Goal: Task Accomplishment & Management: Manage account settings

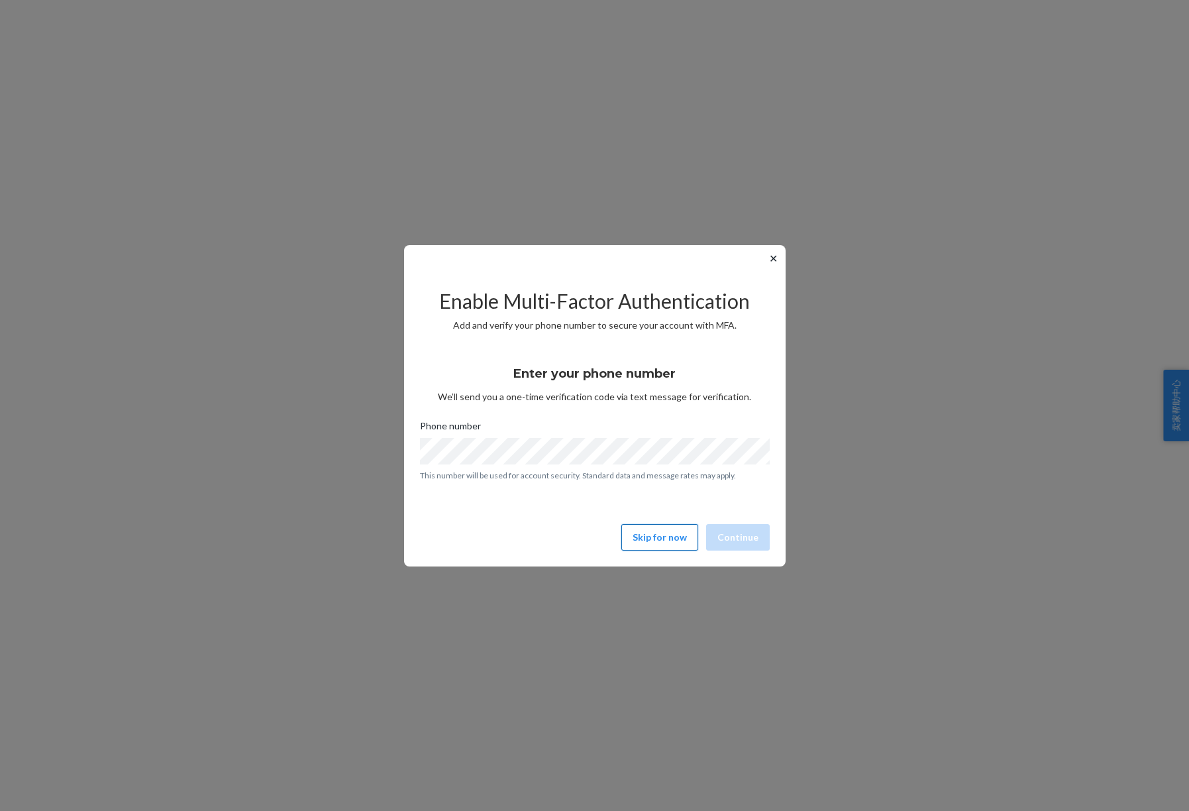
click at [659, 539] on button "Skip for now" at bounding box center [659, 537] width 77 height 27
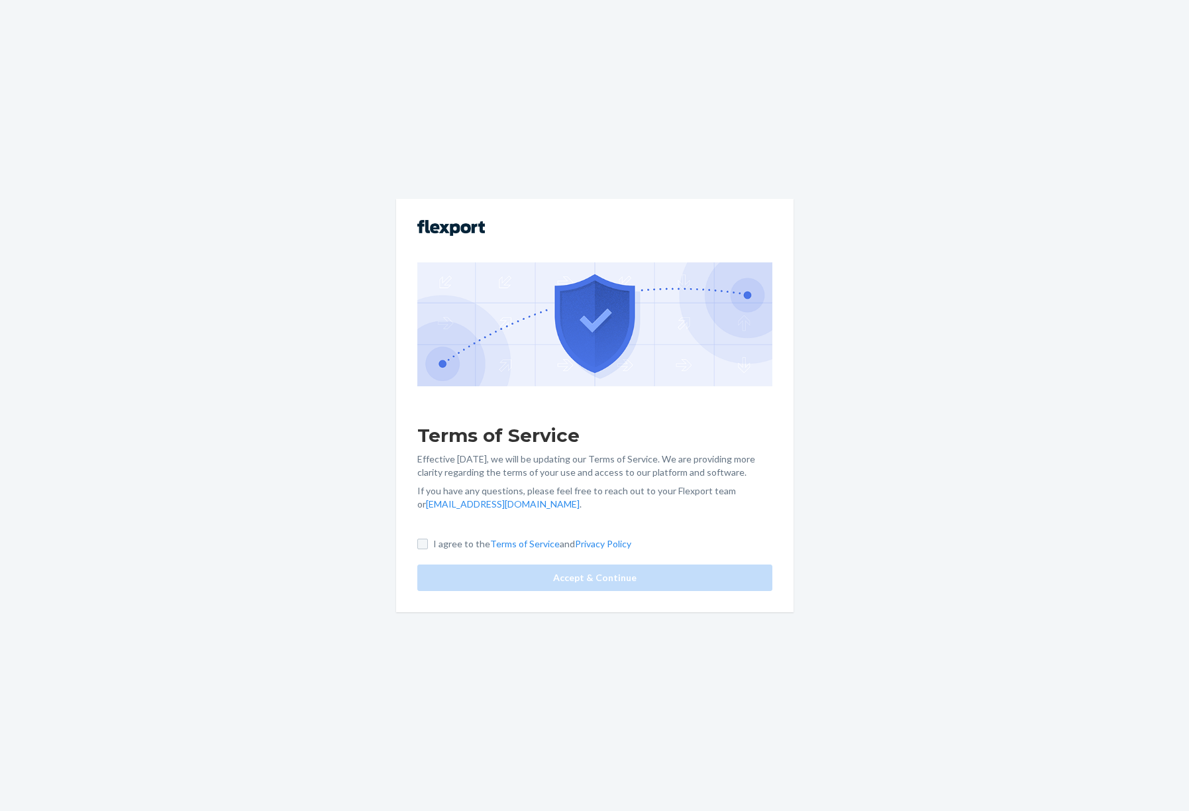
click at [418, 546] on input "I agree to the Terms of Service and Privacy Policy" at bounding box center [422, 544] width 11 height 11
checkbox input "true"
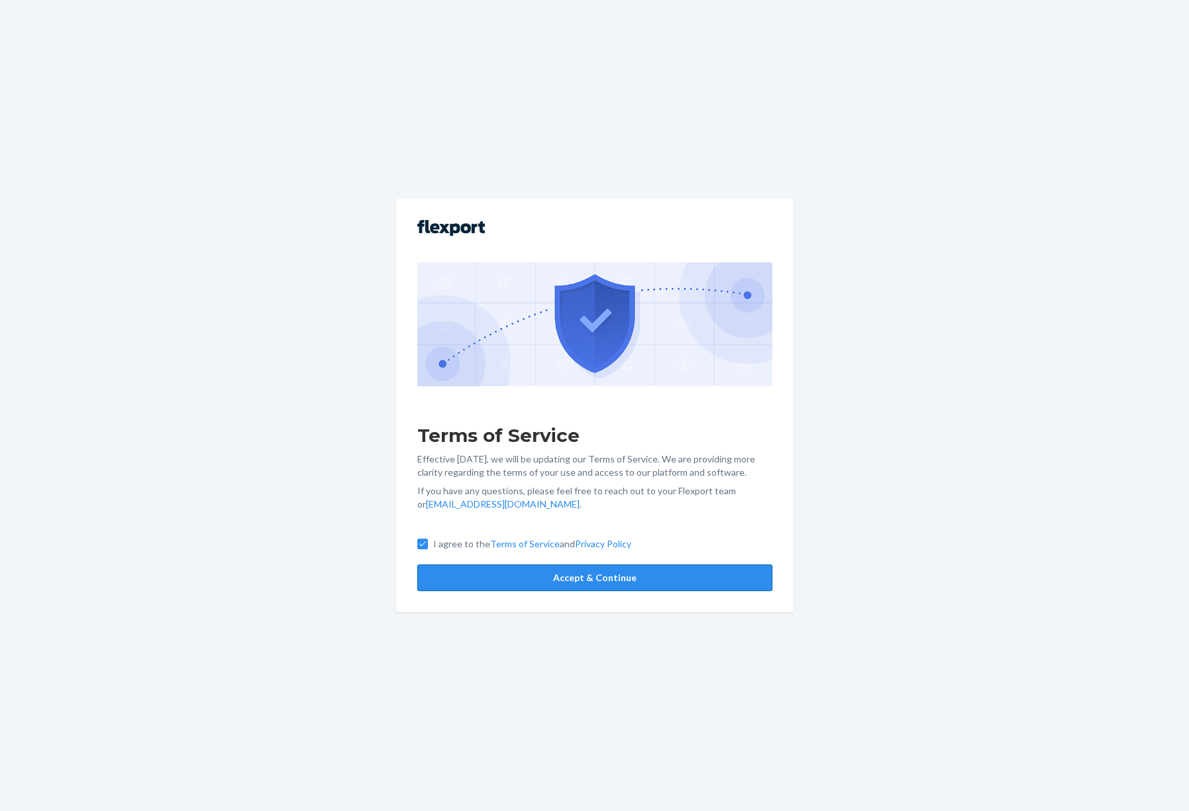
click at [589, 580] on button "Accept & Continue" at bounding box center [594, 578] width 355 height 27
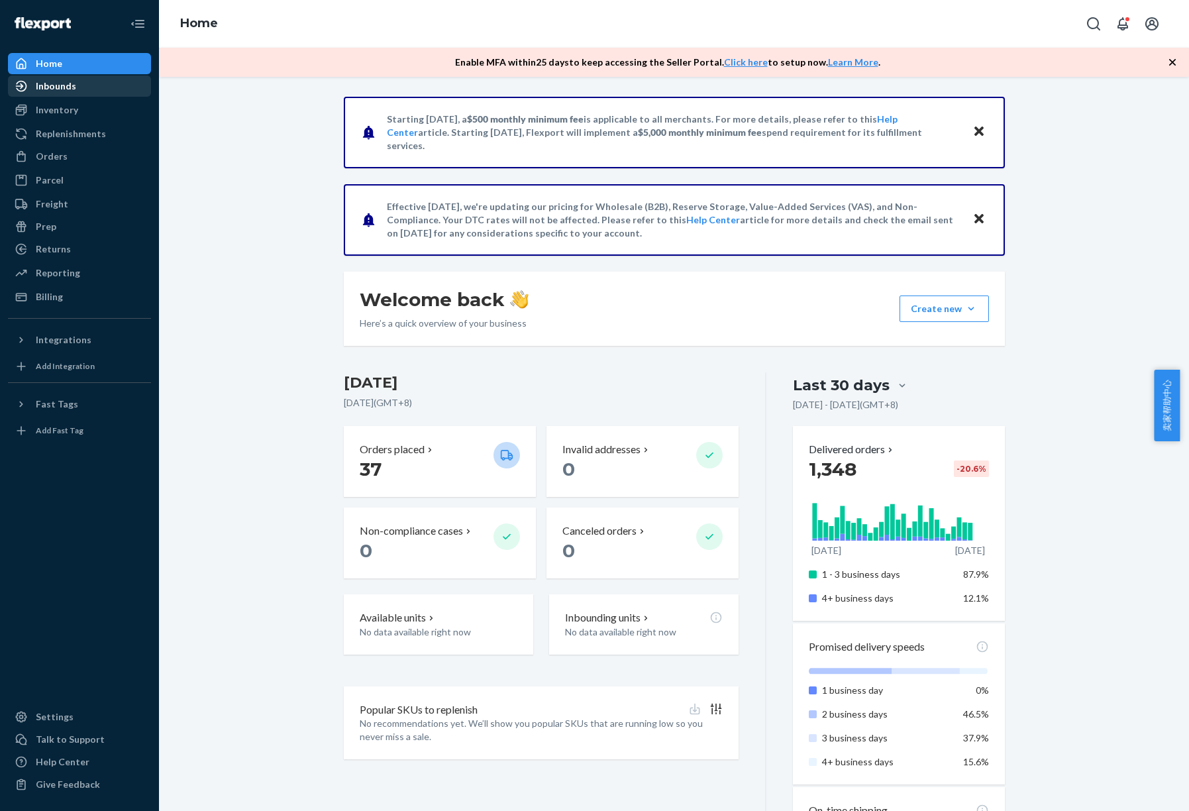
click at [52, 86] on div "Inbounds" at bounding box center [56, 86] width 40 height 13
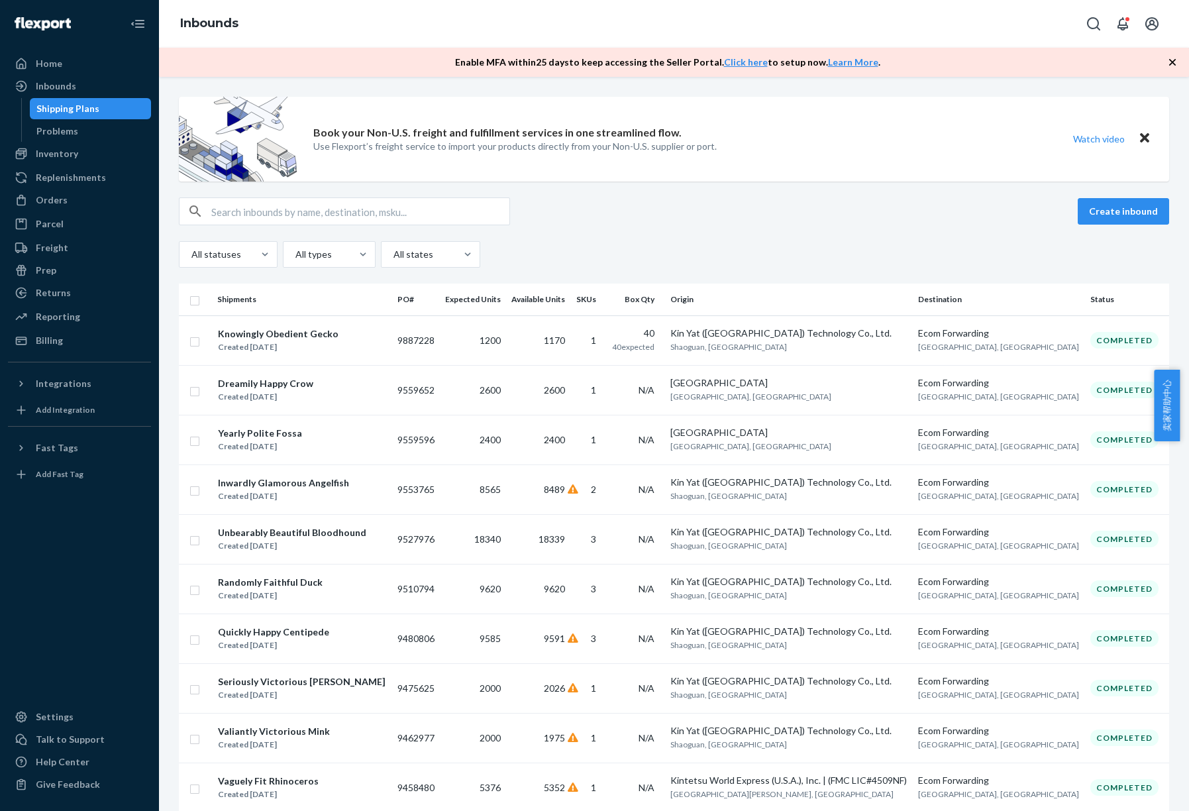
click at [60, 156] on div "Home Inbounds Shipping Plans Problems Inventory Products Replenishments Orders …" at bounding box center [594, 405] width 1189 height 811
click at [46, 153] on div "Inventory" at bounding box center [57, 153] width 42 height 13
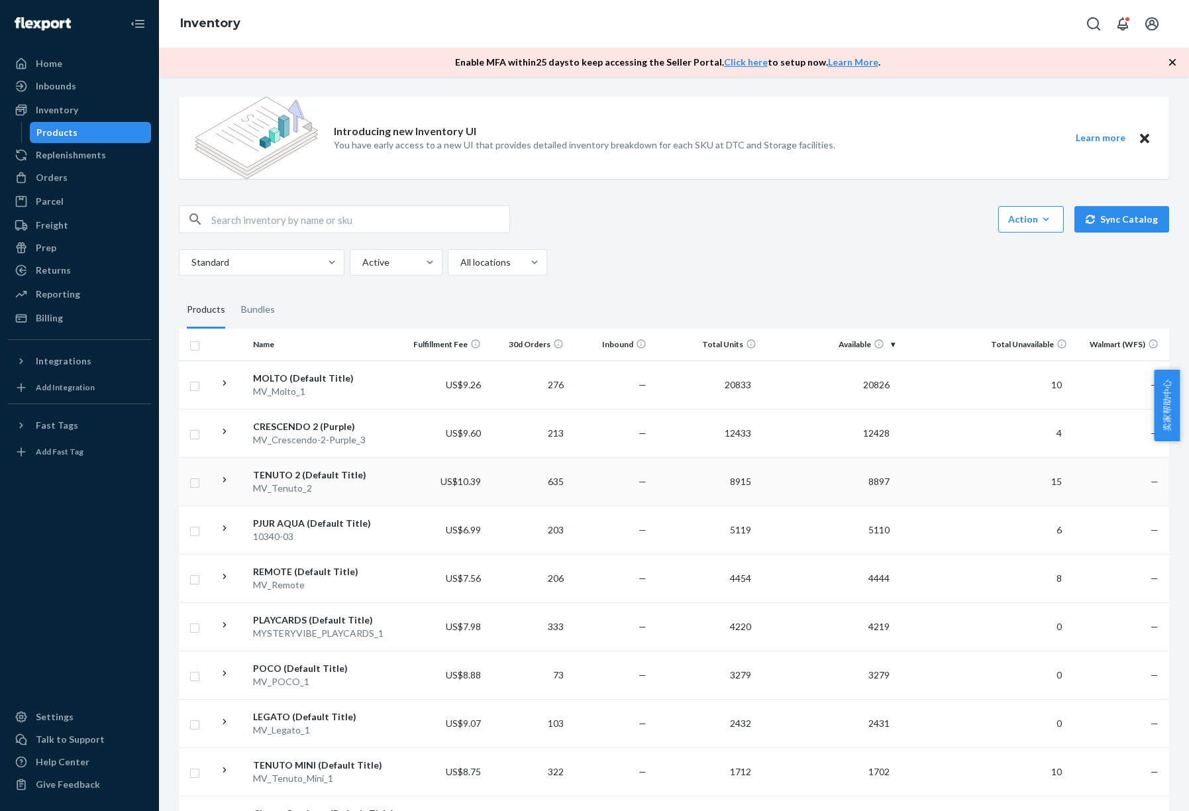
click at [314, 487] on div "MV_Tenuto_2" at bounding box center [325, 488] width 144 height 13
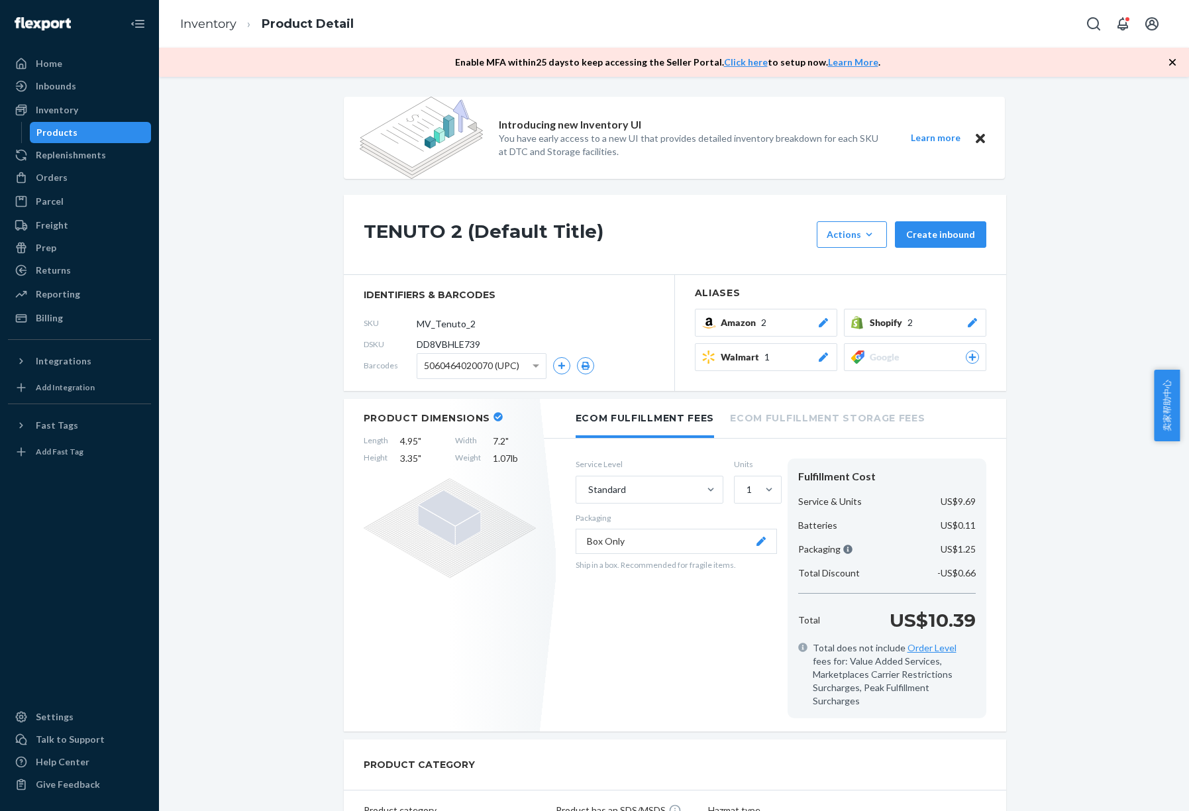
click at [818, 325] on icon at bounding box center [822, 322] width 9 height 9
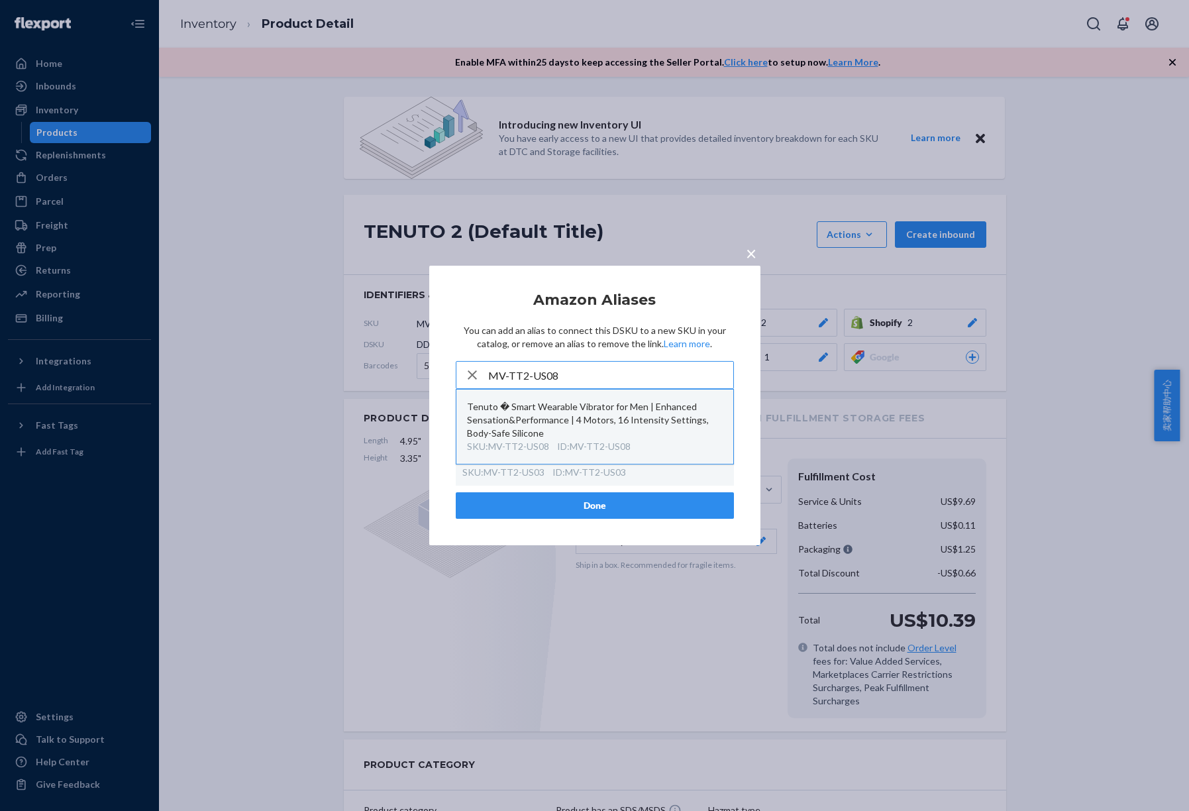
type input "MV-TT2-US08"
click at [523, 413] on div "Tenuto � Smart Wearable Vibrator for Men | Enhanced Sensation&Performance | 4 M…" at bounding box center [595, 420] width 256 height 40
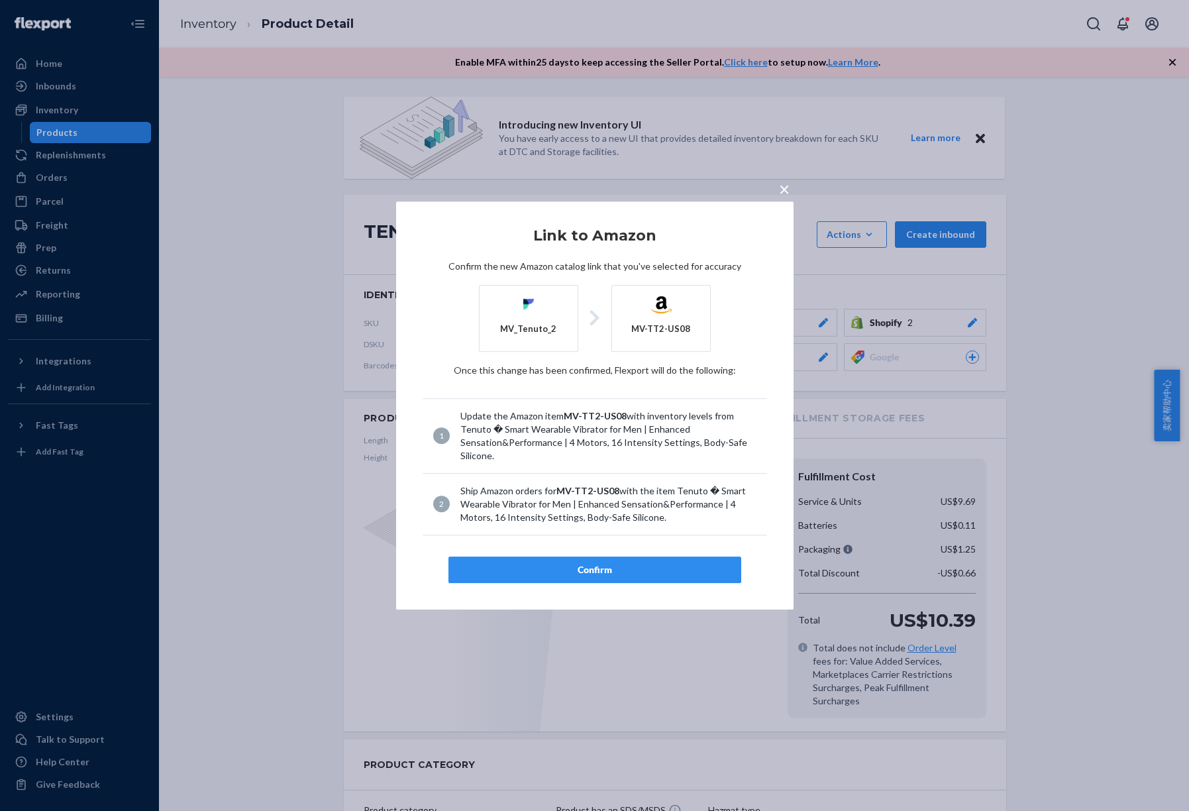
click at [627, 567] on div "Confirm" at bounding box center [595, 569] width 270 height 13
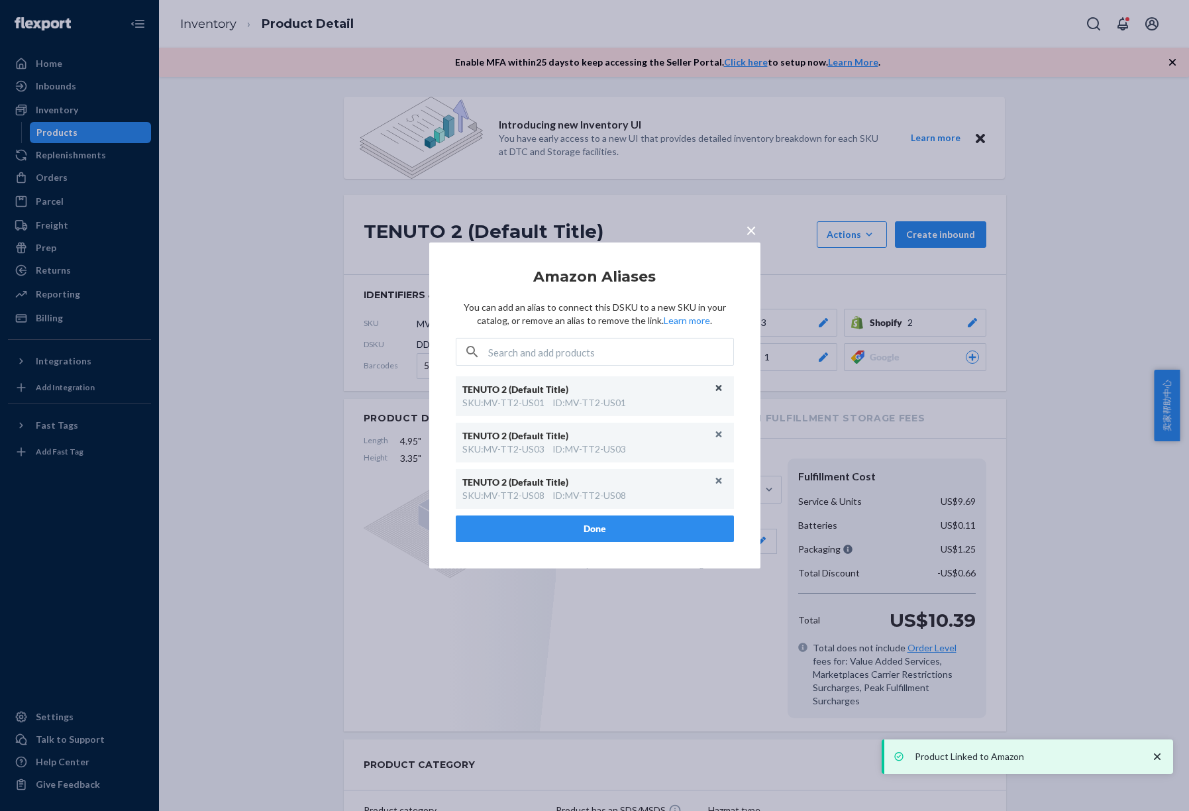
click at [722, 388] on button "Unlink" at bounding box center [719, 388] width 20 height 20
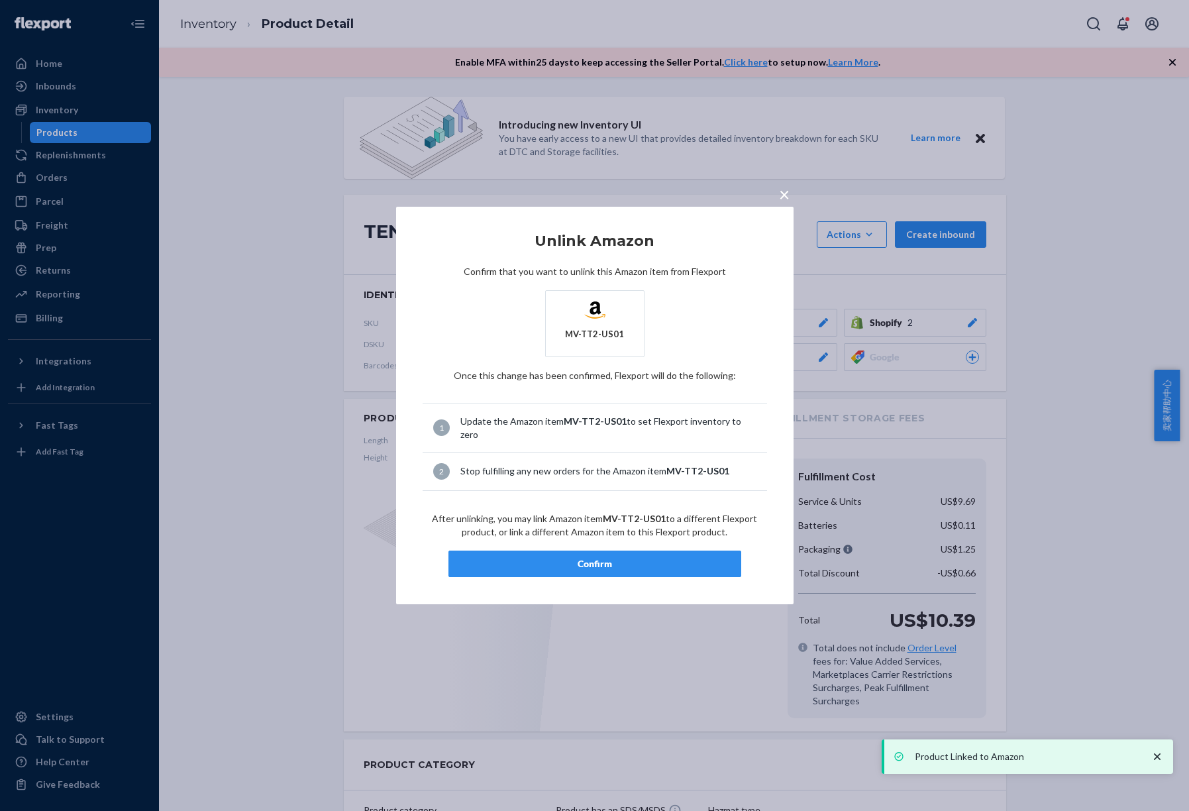
click at [618, 557] on div "Confirm" at bounding box center [595, 563] width 270 height 13
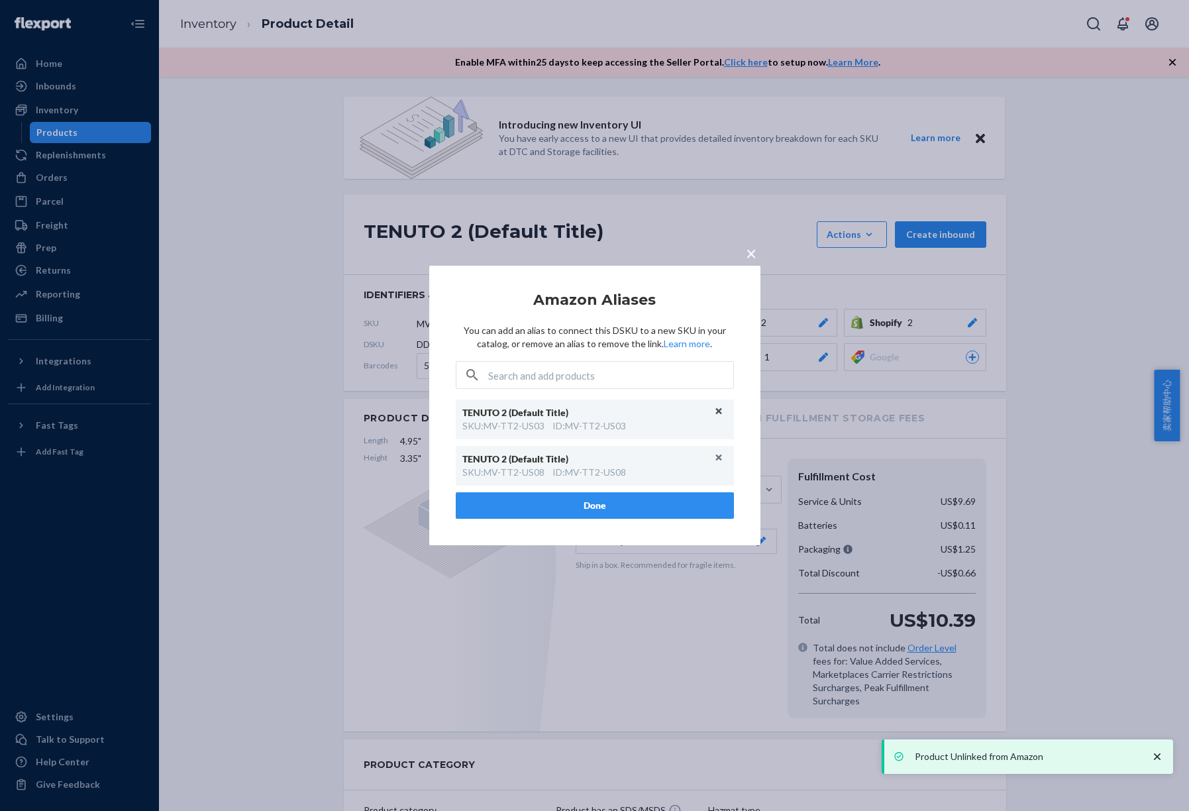
click at [717, 411] on button "Unlink" at bounding box center [719, 412] width 20 height 20
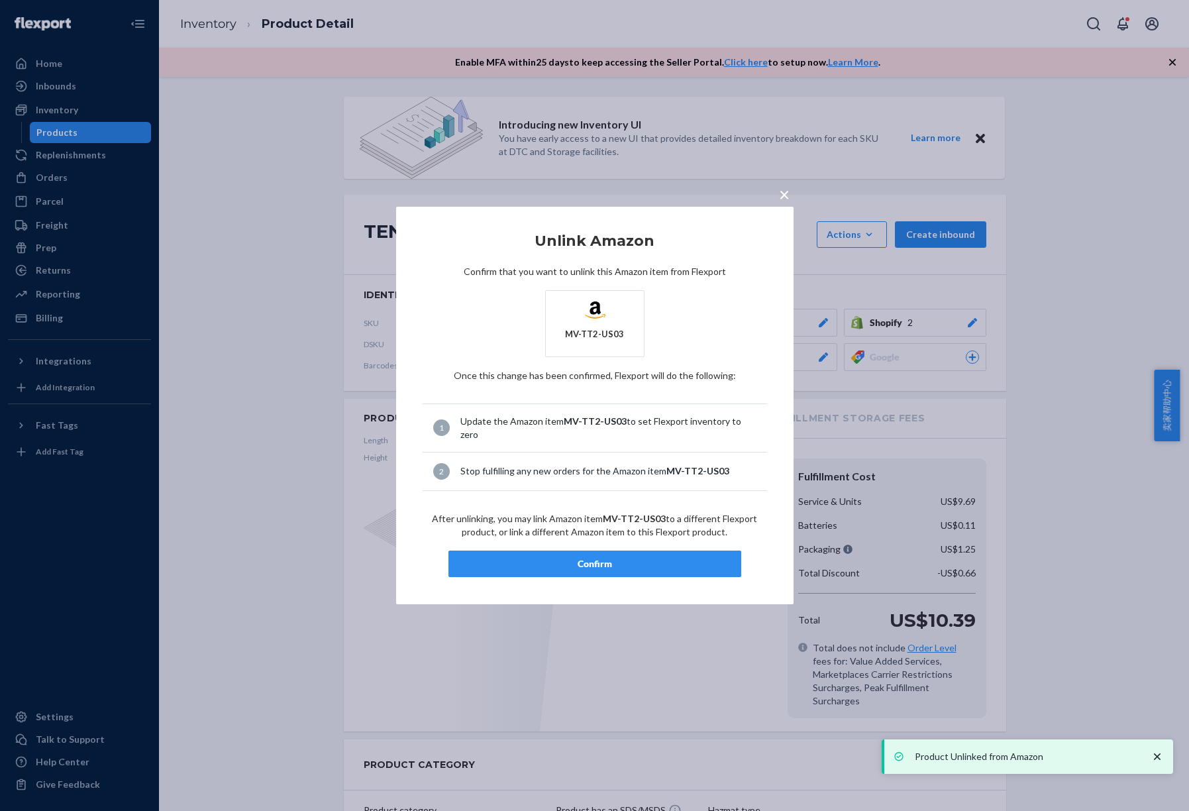
click at [599, 558] on div "Confirm" at bounding box center [595, 563] width 270 height 13
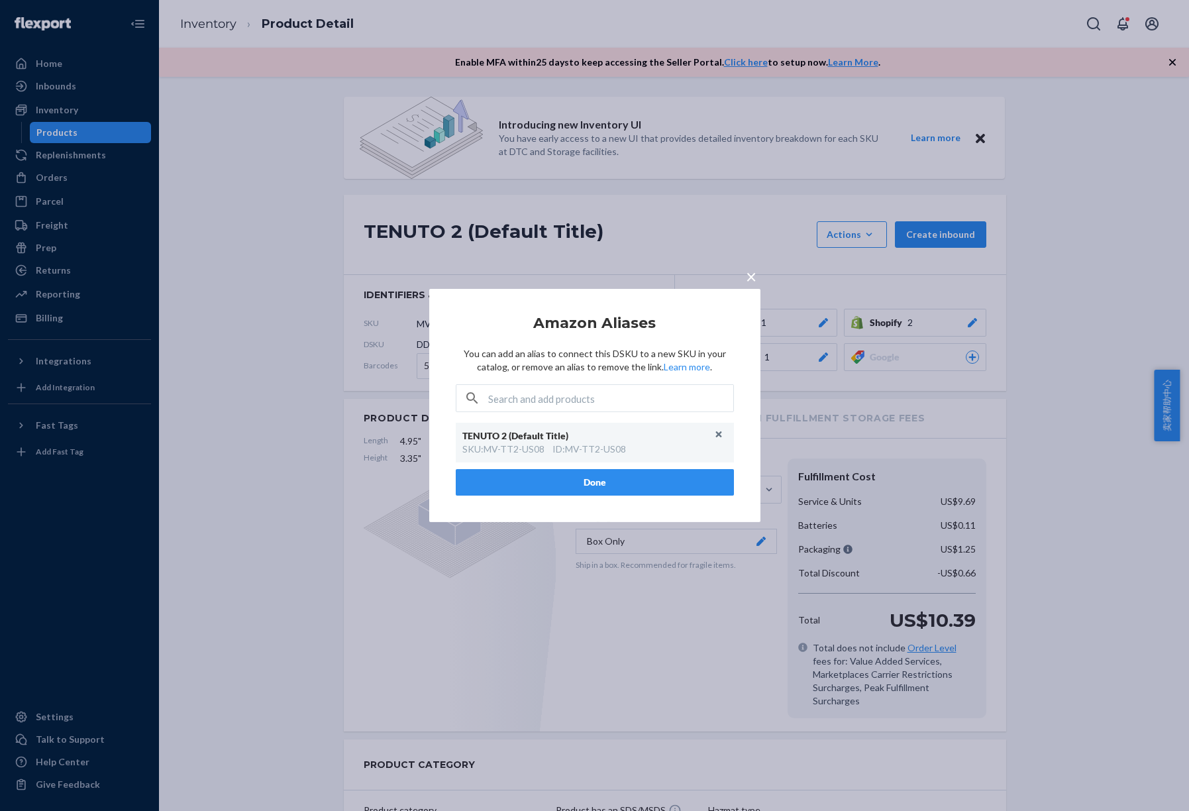
click at [615, 482] on button "Done" at bounding box center [595, 482] width 278 height 27
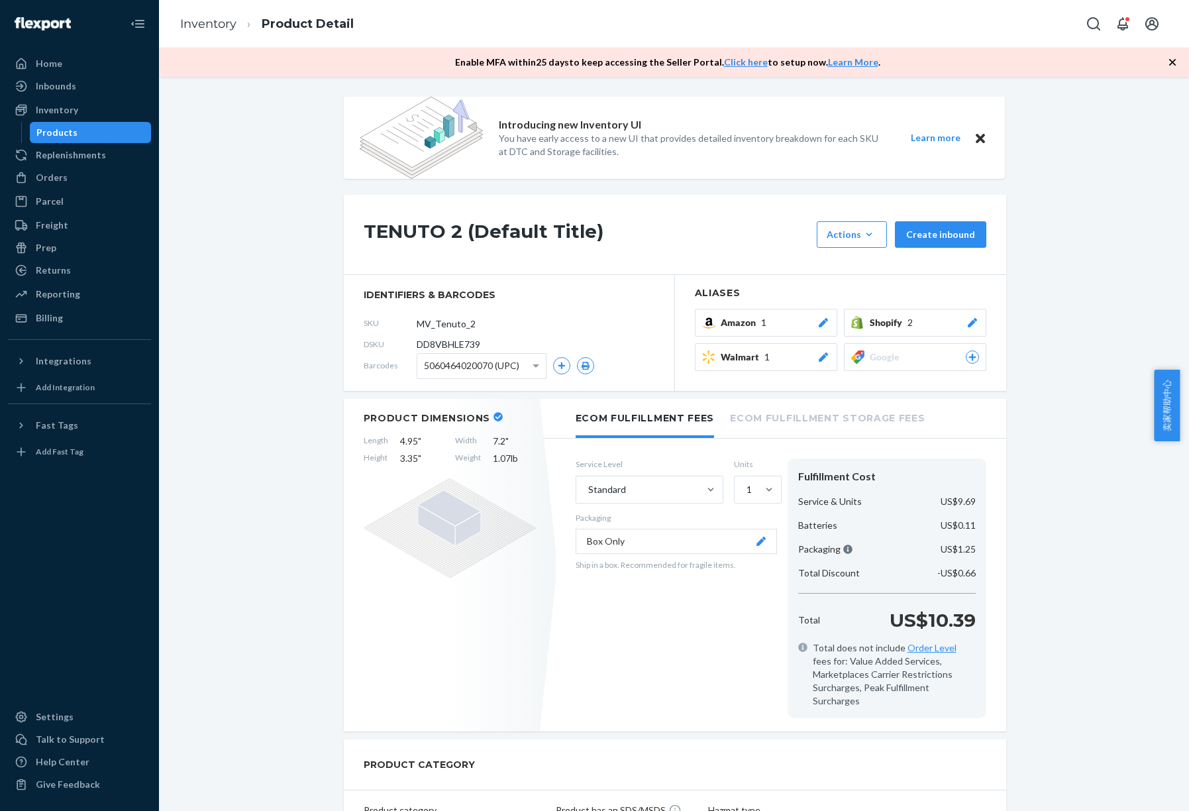
click at [761, 323] on span "1" at bounding box center [763, 322] width 5 height 13
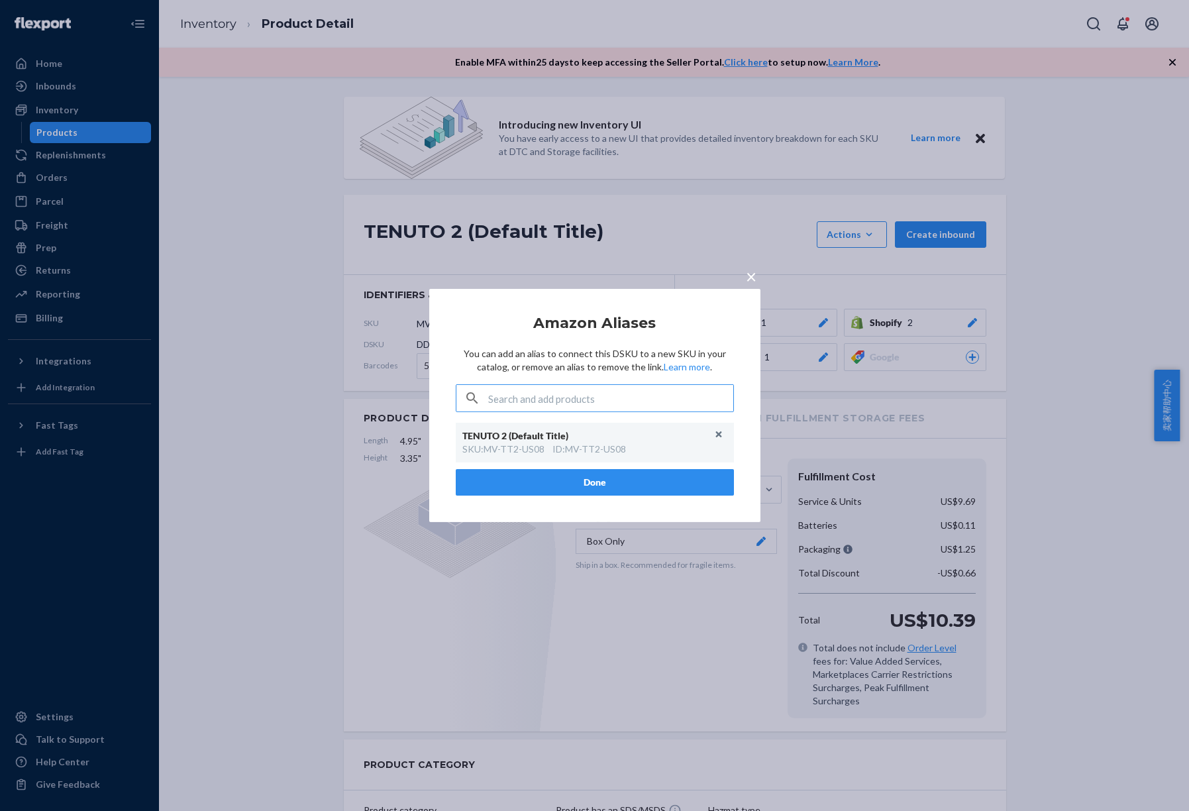
click at [749, 277] on span "×" at bounding box center [751, 276] width 11 height 23
